Goal: Task Accomplishment & Management: Manage account settings

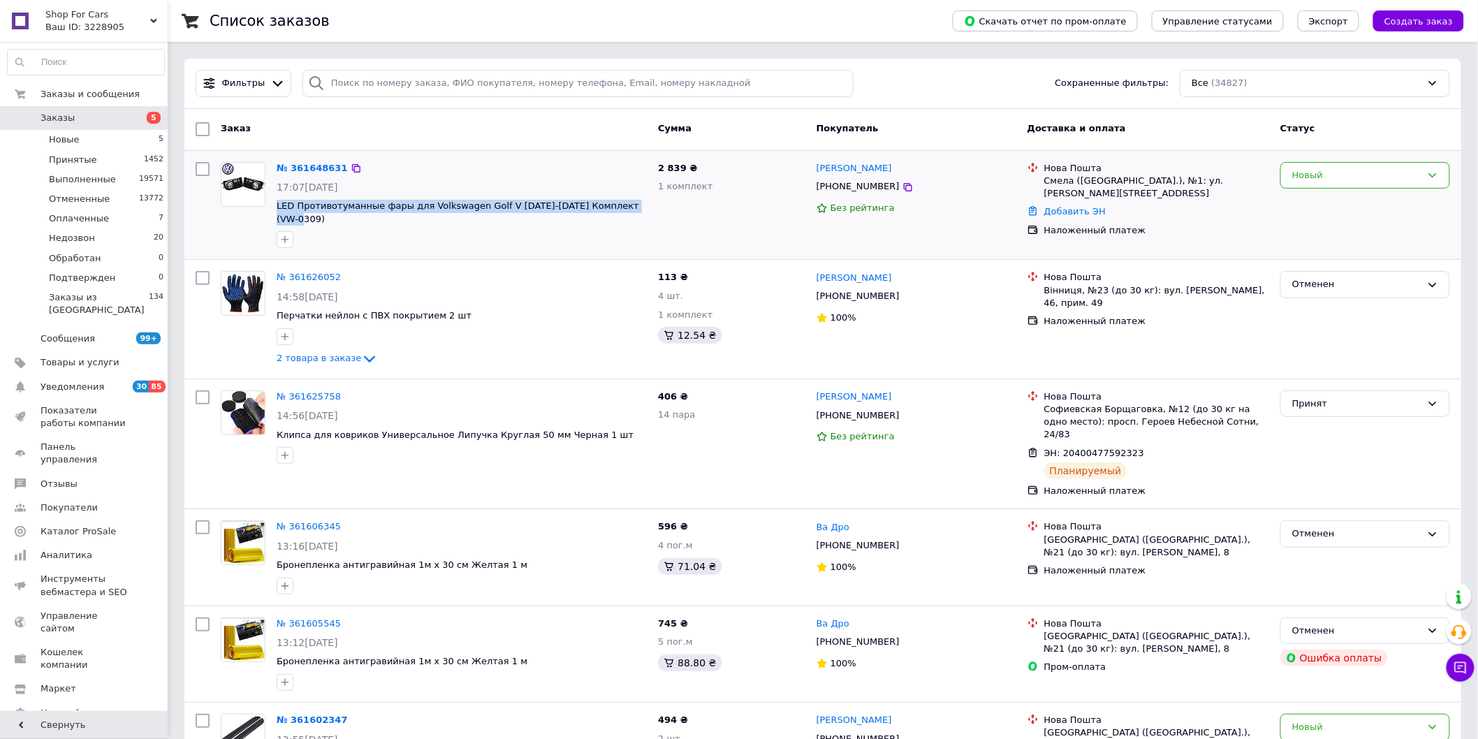
drag, startPoint x: 634, startPoint y: 207, endPoint x: 274, endPoint y: 207, distance: 360.5
click at [274, 207] on div "№ 361648631 17:07, 12.09.2025 LED Противотуманные фары для Volkswagen Golf V 20…" at bounding box center [461, 205] width 381 height 98
copy span "LED Противотуманные фары для Volkswagen Golf V [DATE]-[DATE] Комплект (VW-0309)"
click at [319, 163] on link "№ 361648631" at bounding box center [312, 168] width 71 height 10
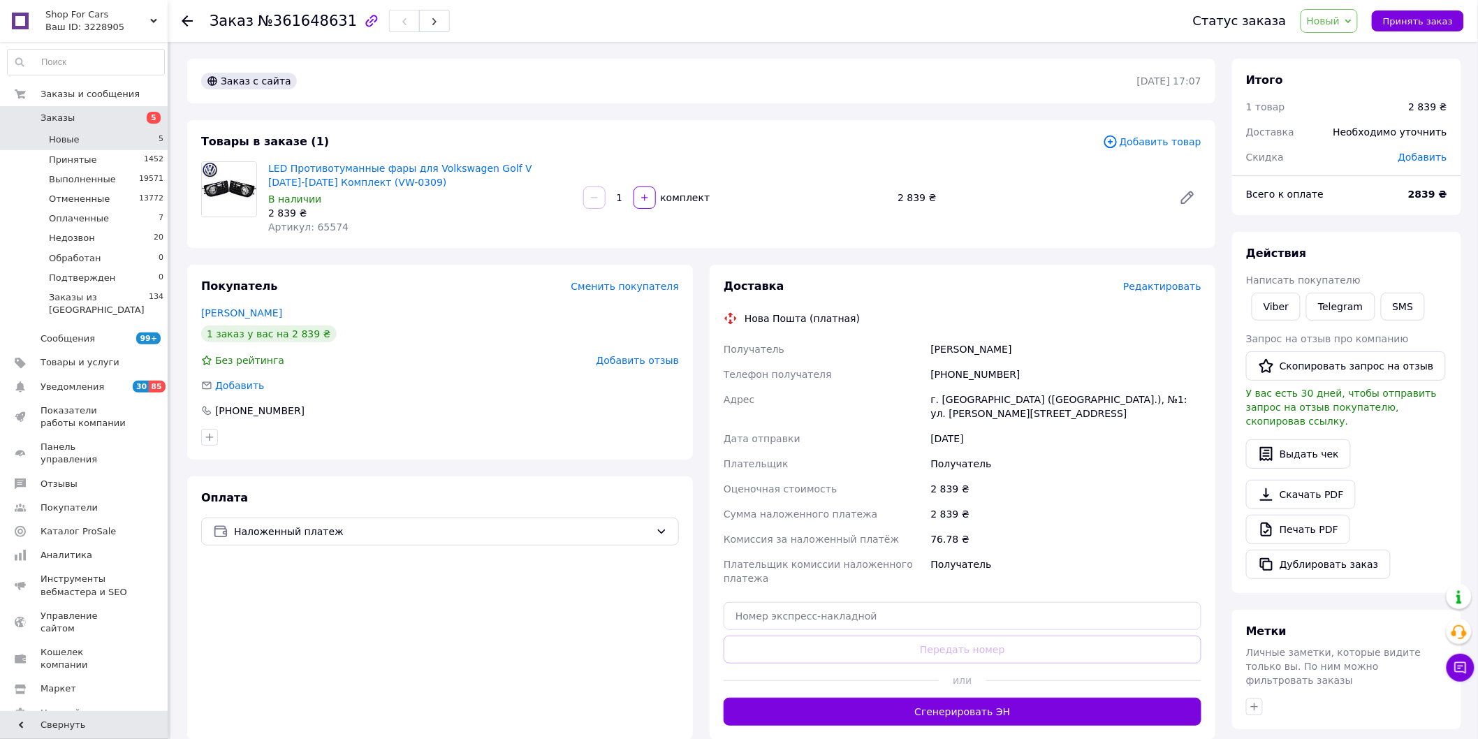
click at [88, 143] on li "Новые 5" at bounding box center [86, 140] width 172 height 20
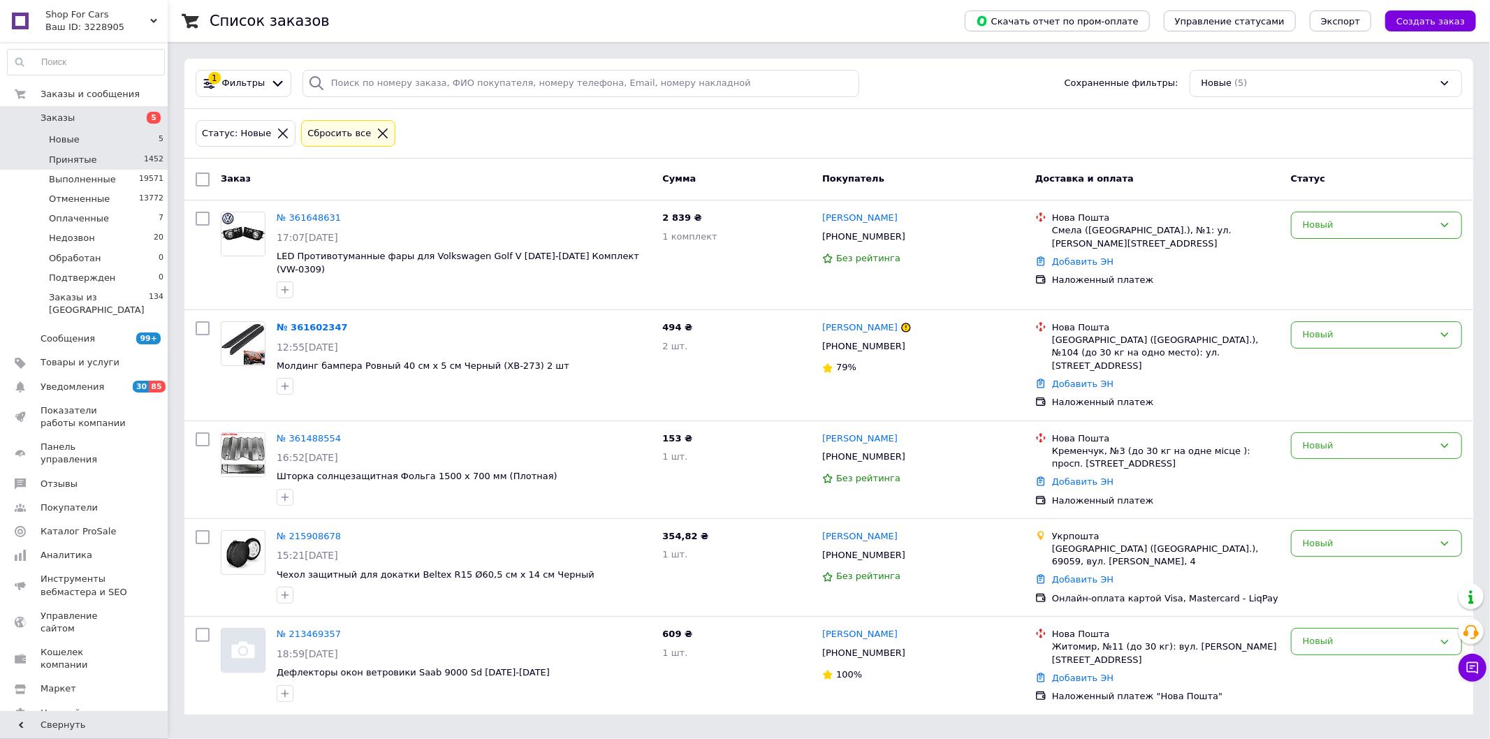
click at [91, 162] on span "Принятые" at bounding box center [73, 160] width 48 height 13
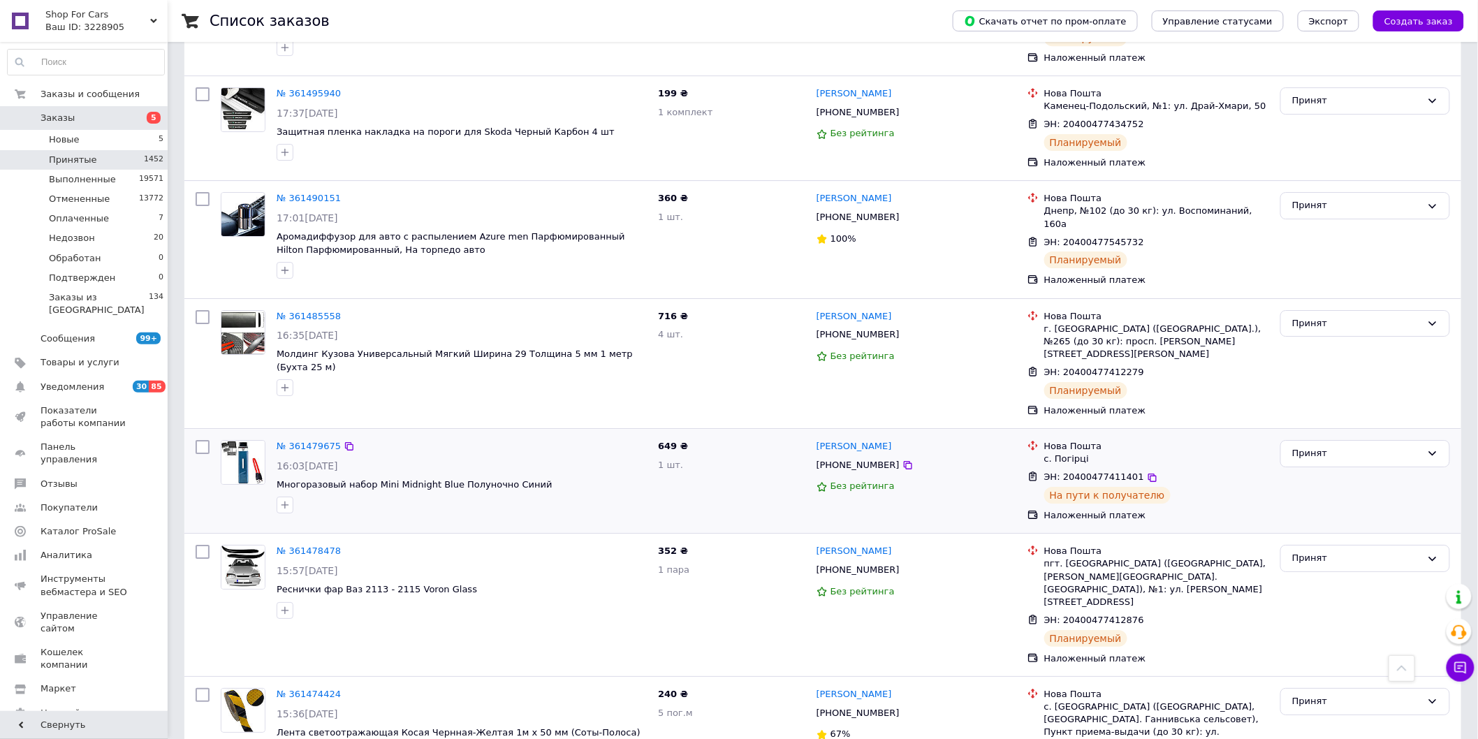
scroll to position [1894, 0]
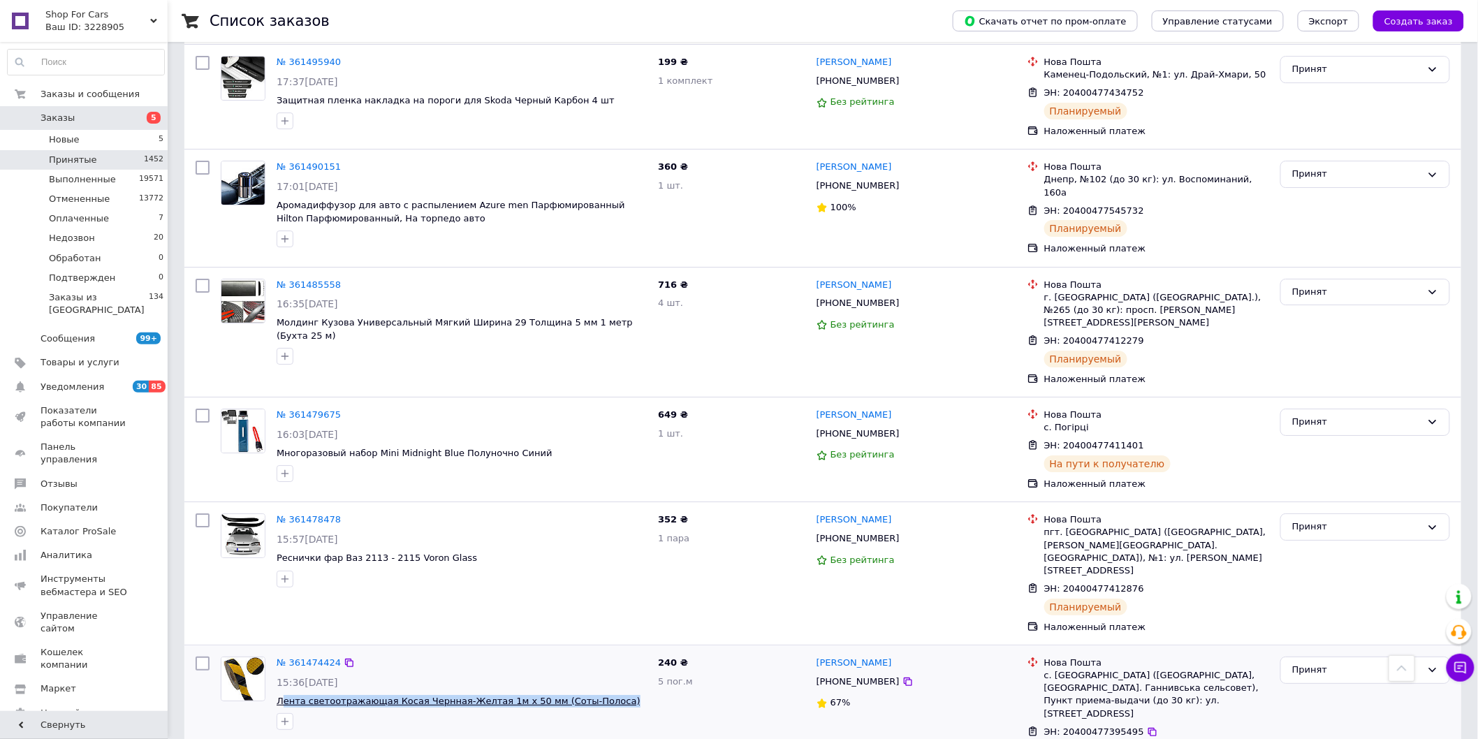
drag, startPoint x: 594, startPoint y: 606, endPoint x: 282, endPoint y: 608, distance: 311.6
click at [282, 695] on span "Лента светоотражающая Косая Чернная-Желтая 1м x 50 мм (Соты-Полоса)" at bounding box center [462, 701] width 370 height 13
click at [280, 696] on span "Лента светоотражающая Косая Чернная-Желтая 1м x 50 мм (Соты-Полоса)" at bounding box center [459, 701] width 364 height 10
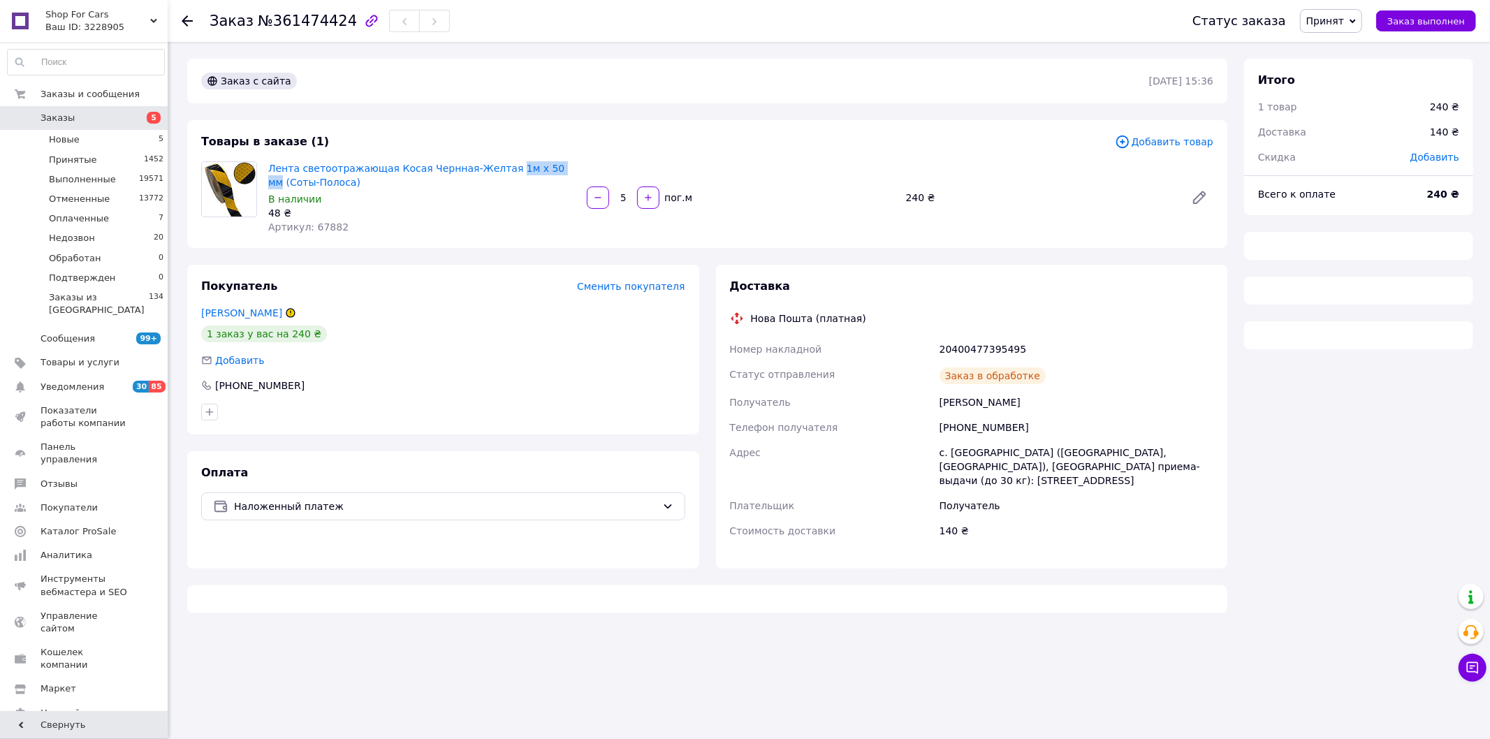
drag, startPoint x: 563, startPoint y: 163, endPoint x: 446, endPoint y: 177, distance: 118.1
click at [500, 170] on span "Лента светоотражающая Косая Чернная-Желтая 1м x 50 мм (Соты-Полоса)" at bounding box center [421, 175] width 307 height 28
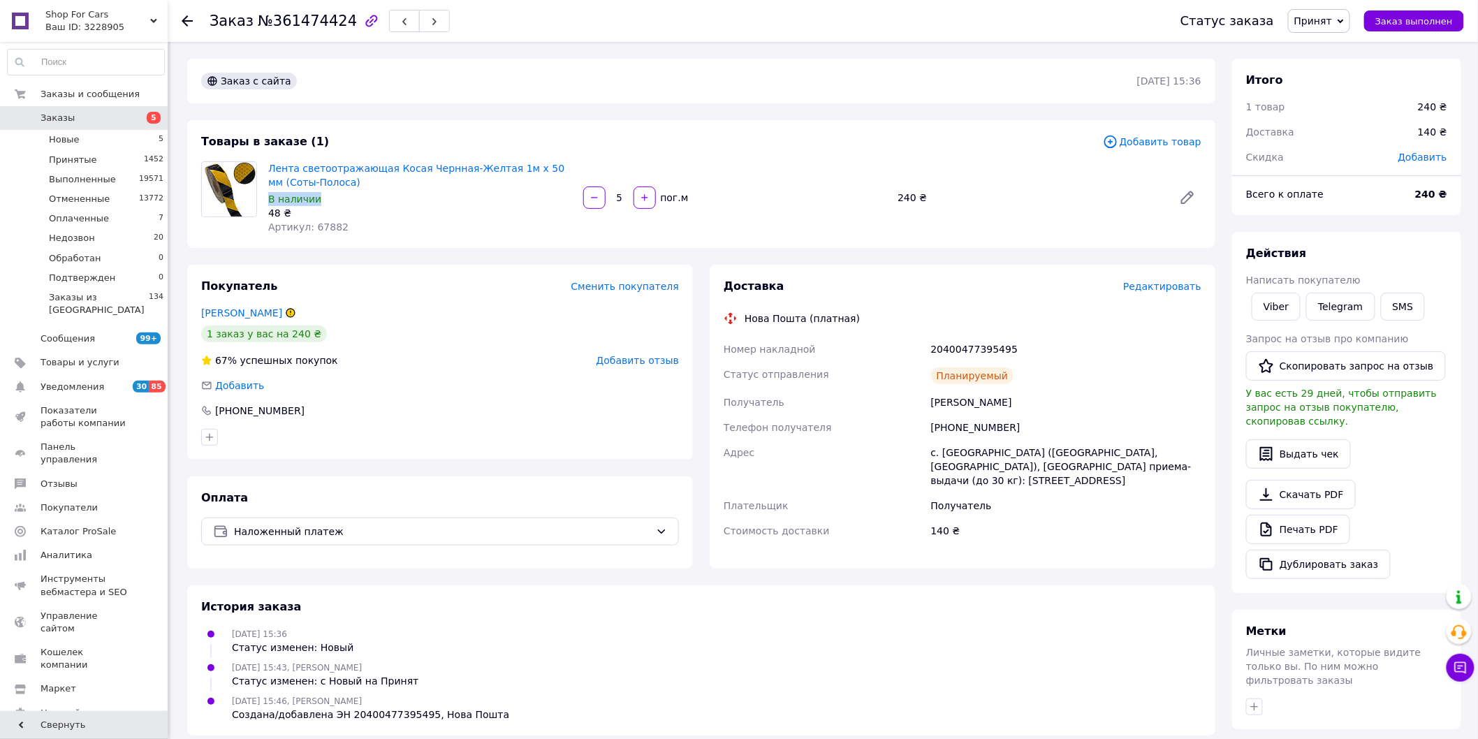
drag, startPoint x: 358, startPoint y: 187, endPoint x: 381, endPoint y: 196, distance: 24.5
click at [337, 182] on div "Лента светоотражающая Косая Чернная-Желтая 1м x 50 мм (Соты-Полоса) В наличии 4…" at bounding box center [420, 198] width 315 height 78
click at [399, 204] on div "В наличии" at bounding box center [420, 199] width 304 height 14
drag, startPoint x: 1013, startPoint y: 423, endPoint x: 850, endPoint y: 404, distance: 163.9
click at [886, 423] on div "Номер накладной 20400477395495 Статус отправления Планируемый Получатель [PERSO…" at bounding box center [962, 440] width 483 height 207
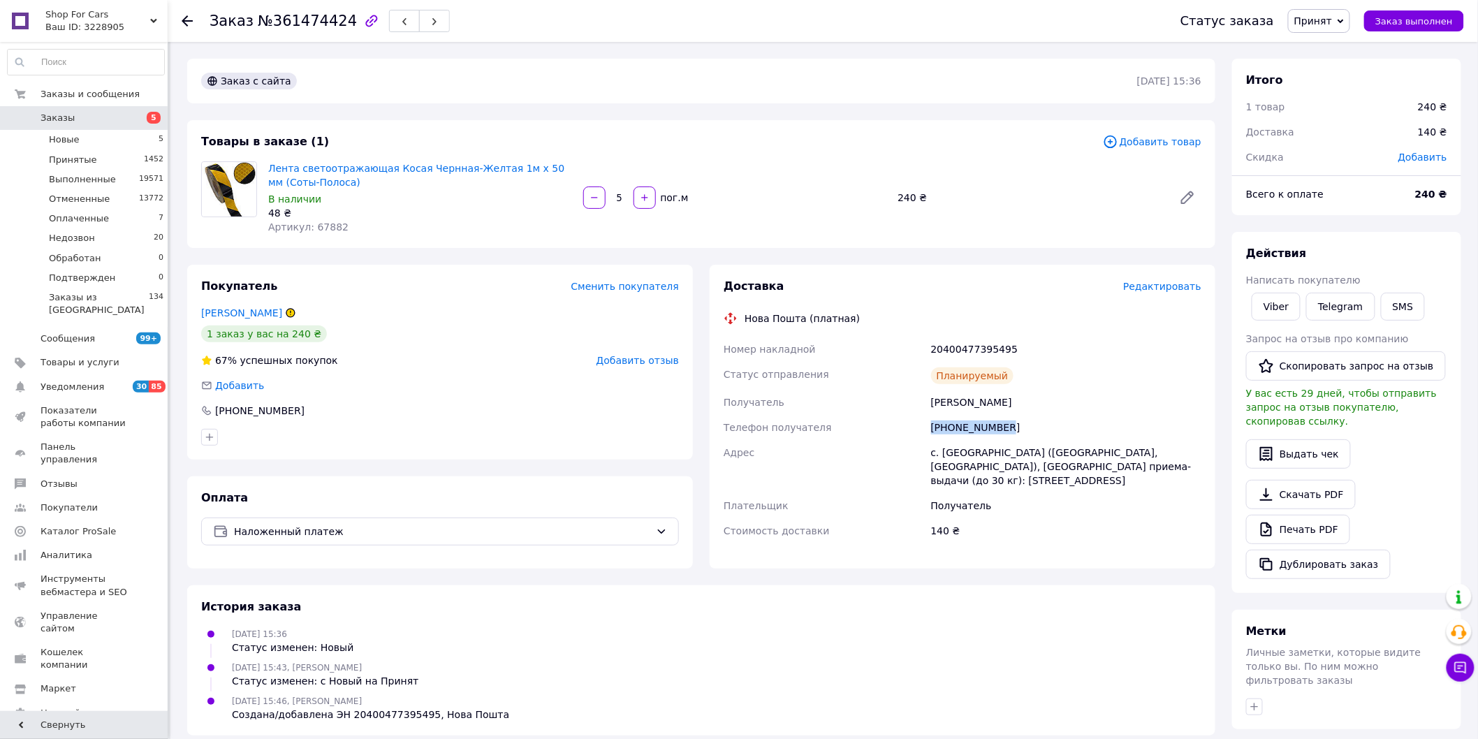
copy div "Телефон получателя [PHONE_NUMBER]"
click at [1021, 351] on div "20400477395495" at bounding box center [1066, 349] width 276 height 25
click at [85, 138] on li "Новые 5" at bounding box center [86, 140] width 172 height 20
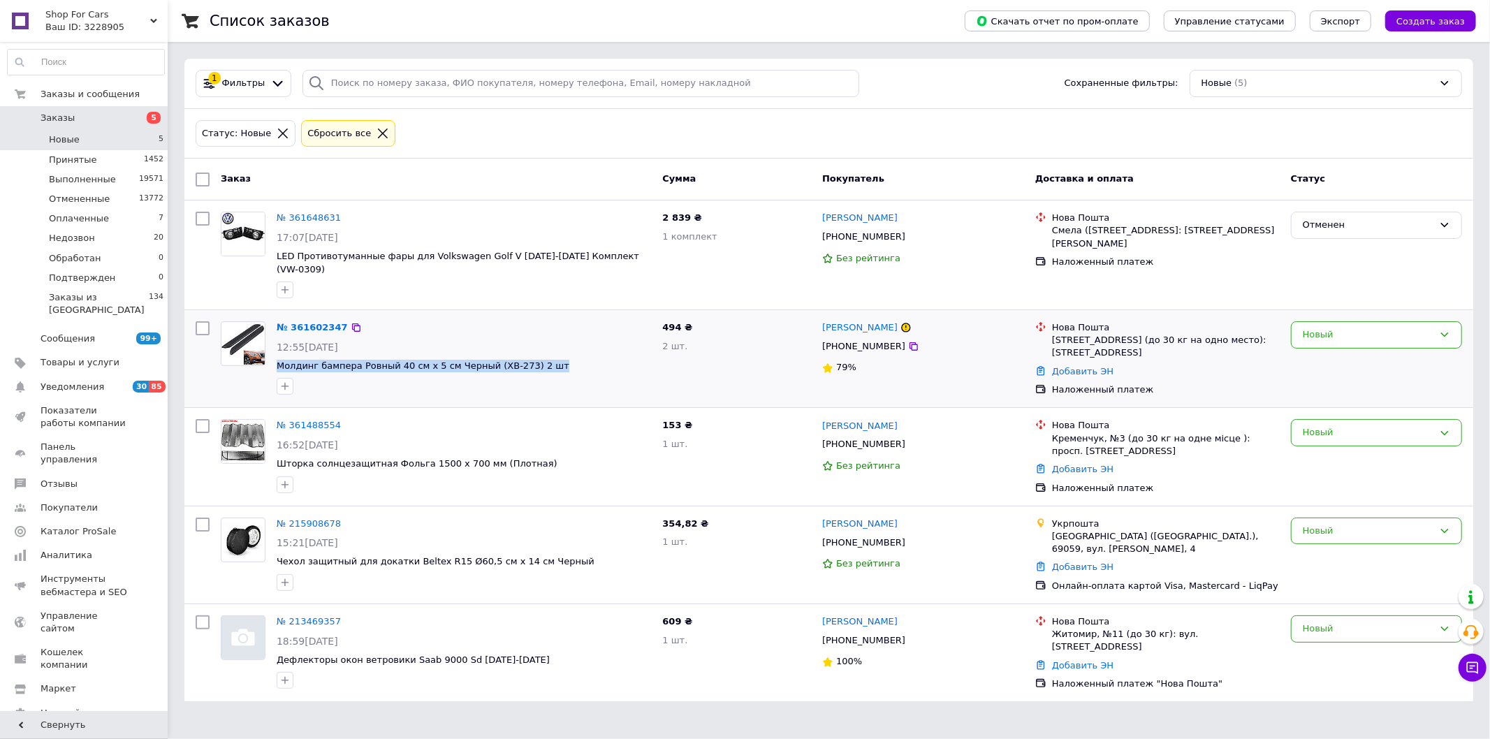
drag, startPoint x: 548, startPoint y: 347, endPoint x: 276, endPoint y: 360, distance: 272.0
click at [277, 360] on span "Молдинг бампера Ровный 40 см x 5 см Черный (XB-273) 2 шт" at bounding box center [464, 366] width 374 height 13
copy span "Молдинг бампера Ровный 40 см x 5 см Черный (XB-273) 2 шт"
click at [67, 138] on span "Новые" at bounding box center [64, 139] width 31 height 13
